Goal: Task Accomplishment & Management: Use online tool/utility

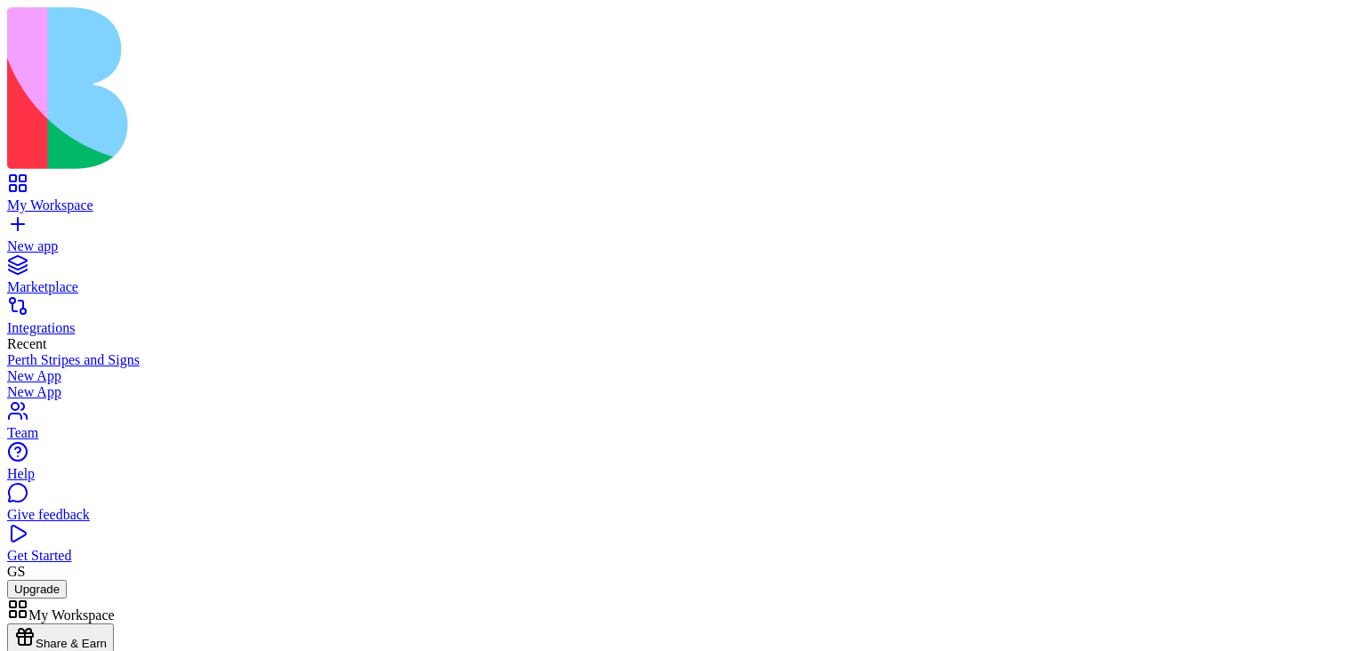
click at [14, 611] on div at bounding box center [14, 611] width 0 height 0
type textarea "*********"
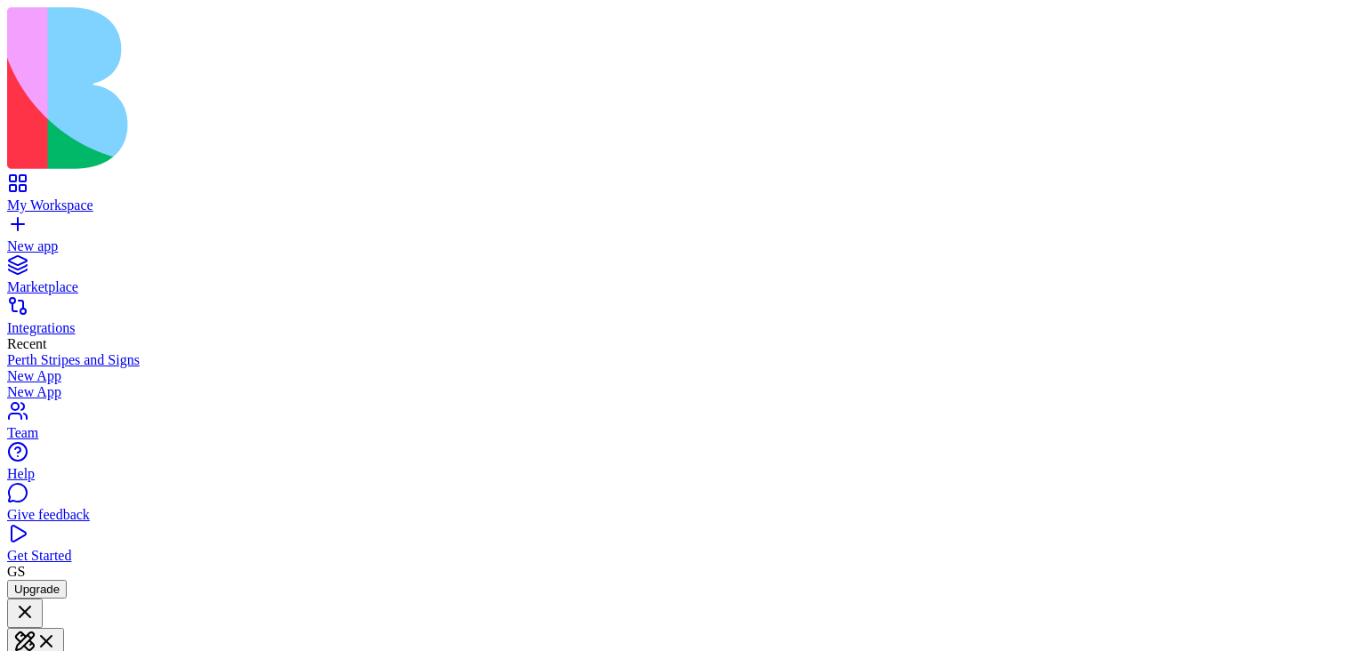
type textarea "**********"
